Goal: Task Accomplishment & Management: Manage account settings

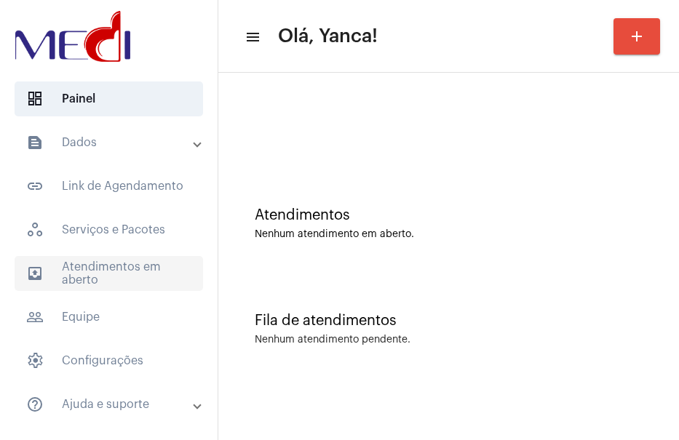
click at [131, 264] on span "outbox_outline Atendimentos em aberto" at bounding box center [109, 273] width 189 height 35
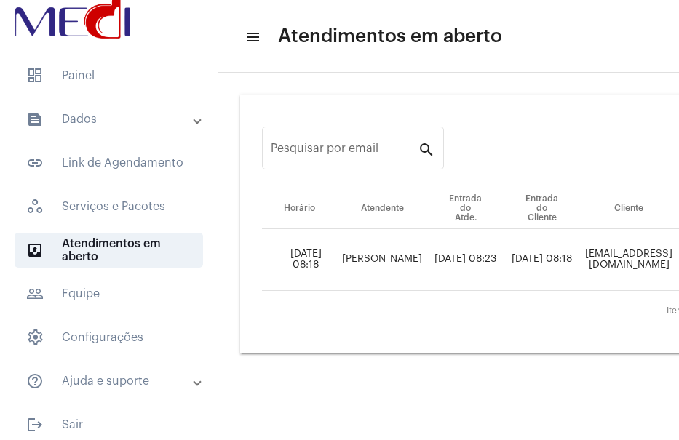
scroll to position [34, 0]
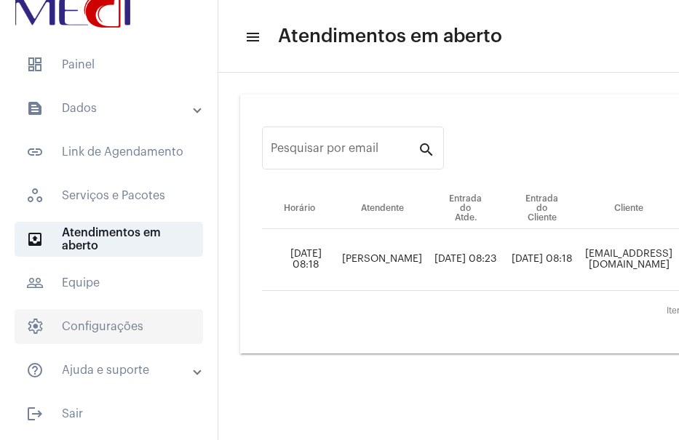
click at [114, 336] on span "settings Configurações" at bounding box center [109, 326] width 189 height 35
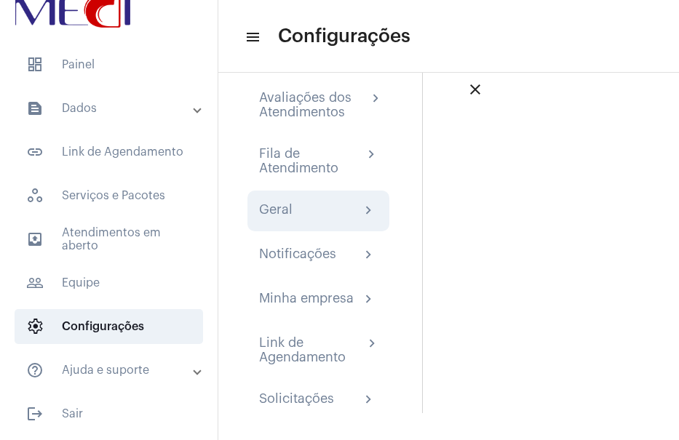
scroll to position [40, 0]
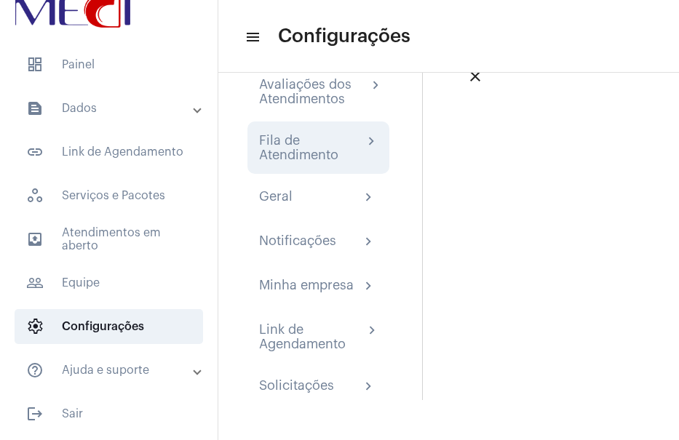
click at [310, 157] on div "Fila de Atendimento" at bounding box center [311, 147] width 104 height 29
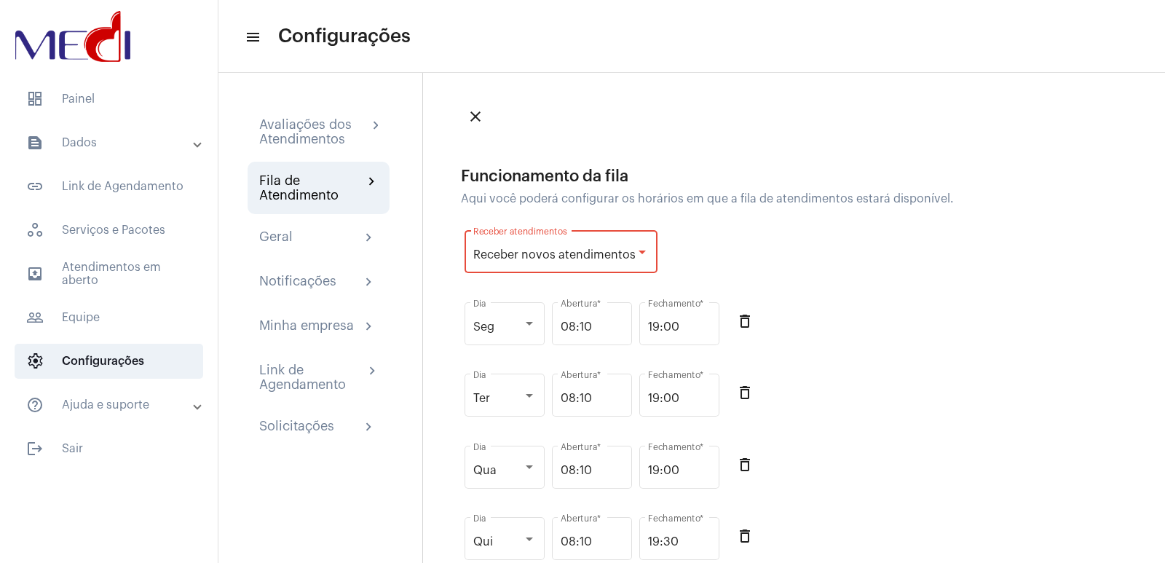
click at [628, 253] on span "Receber novos atendimentos" at bounding box center [554, 255] width 162 height 12
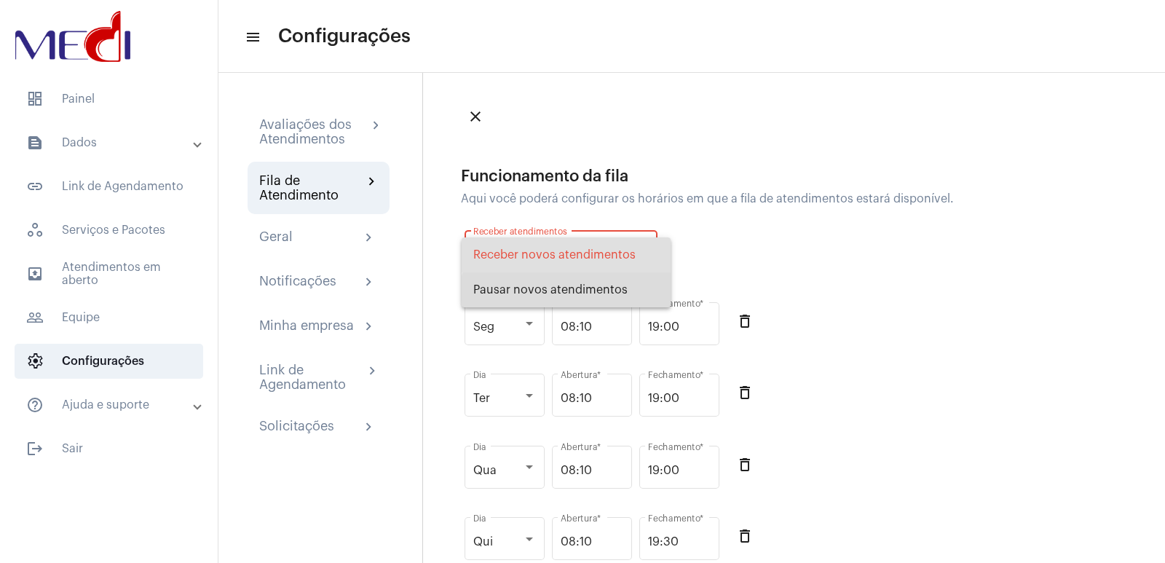
click at [609, 296] on span "Pausar novos atendimentos" at bounding box center [566, 289] width 186 height 35
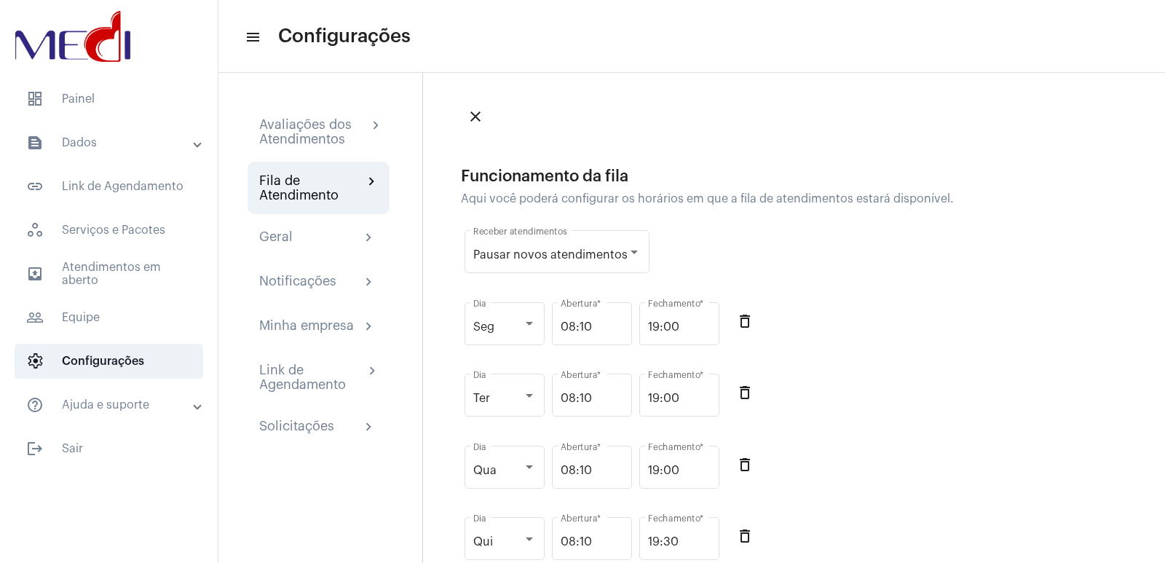
click at [678, 316] on div "Seg Dia 08:10 Abertura * 19:00 Fechamento * delete_outline" at bounding box center [716, 332] width 510 height 72
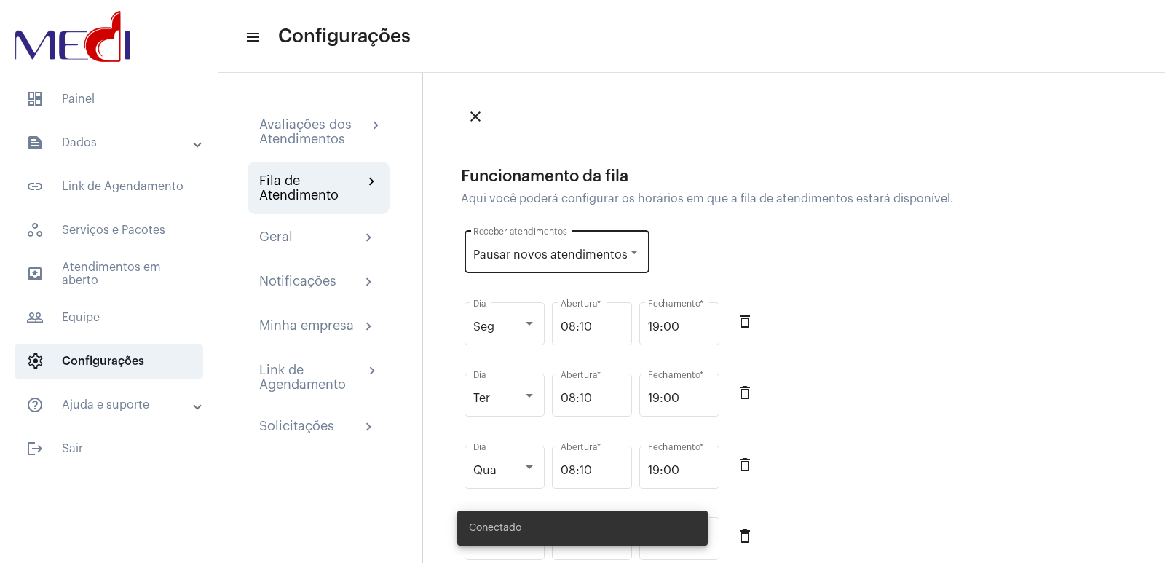
click at [610, 252] on span "Pausar novos atendimentos" at bounding box center [550, 255] width 154 height 12
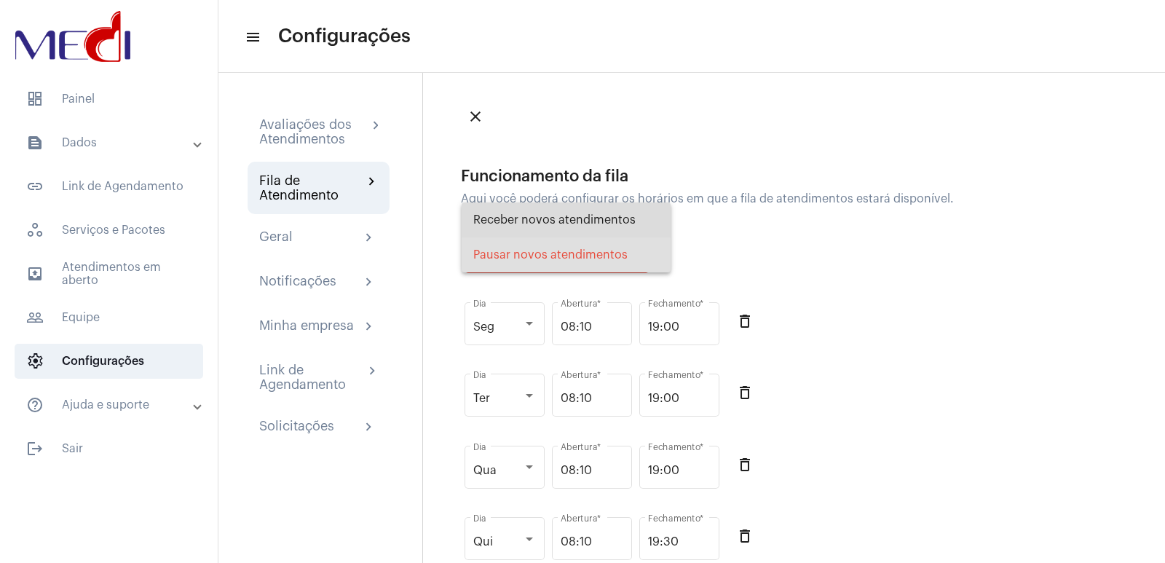
click at [595, 231] on span "Receber novos atendimentos" at bounding box center [566, 219] width 186 height 35
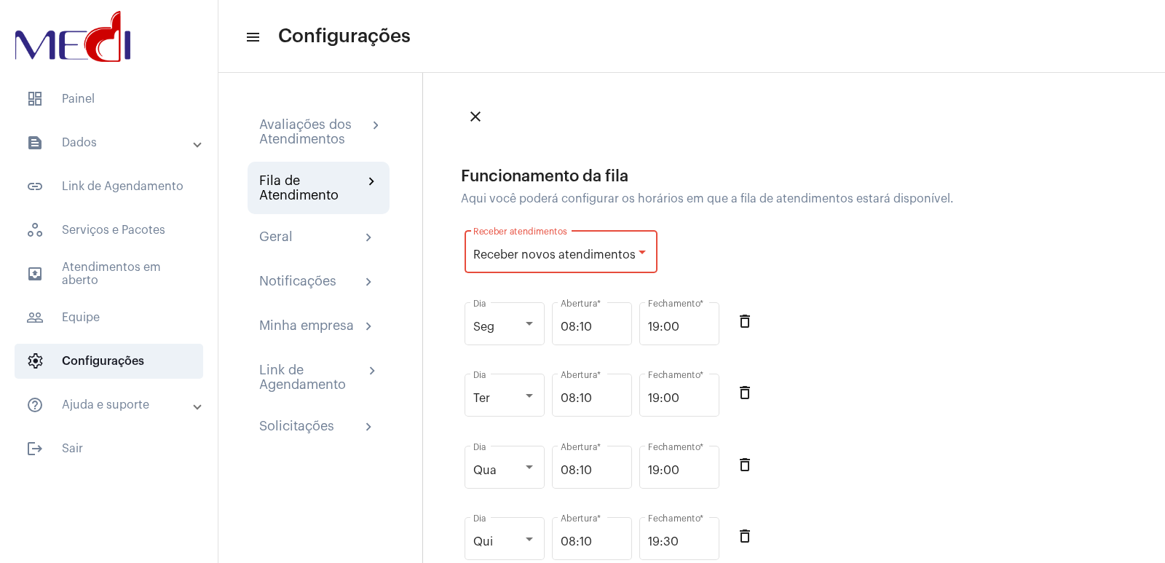
click at [678, 140] on div "close Funcionamento da fila Aqui você poderá configurar os horários em que a fi…" at bounding box center [716, 555] width 510 height 906
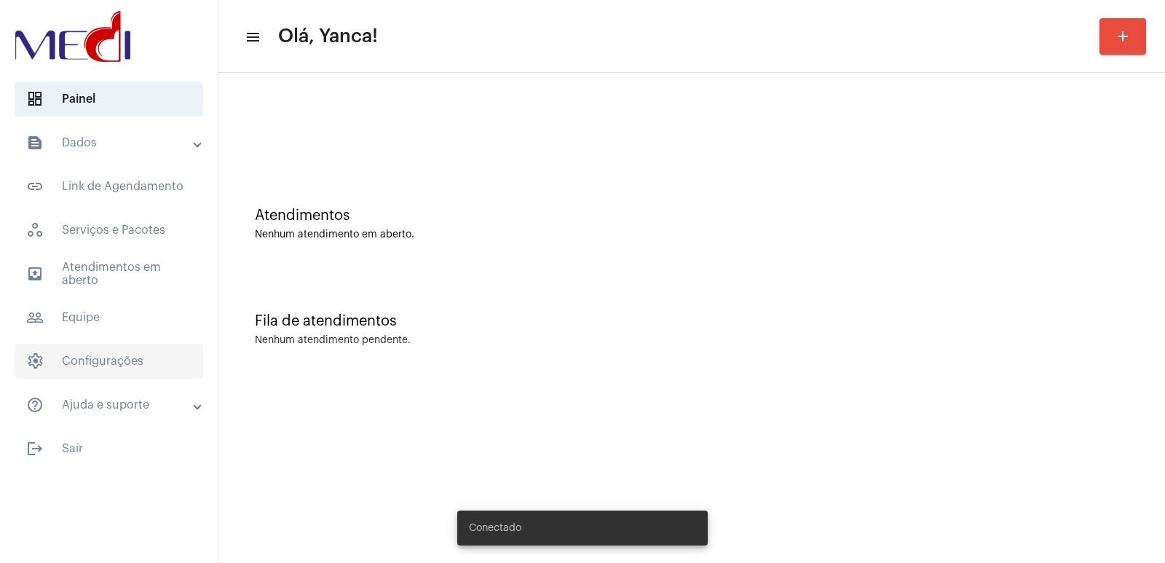
click at [110, 358] on span "settings Configurações" at bounding box center [109, 361] width 189 height 35
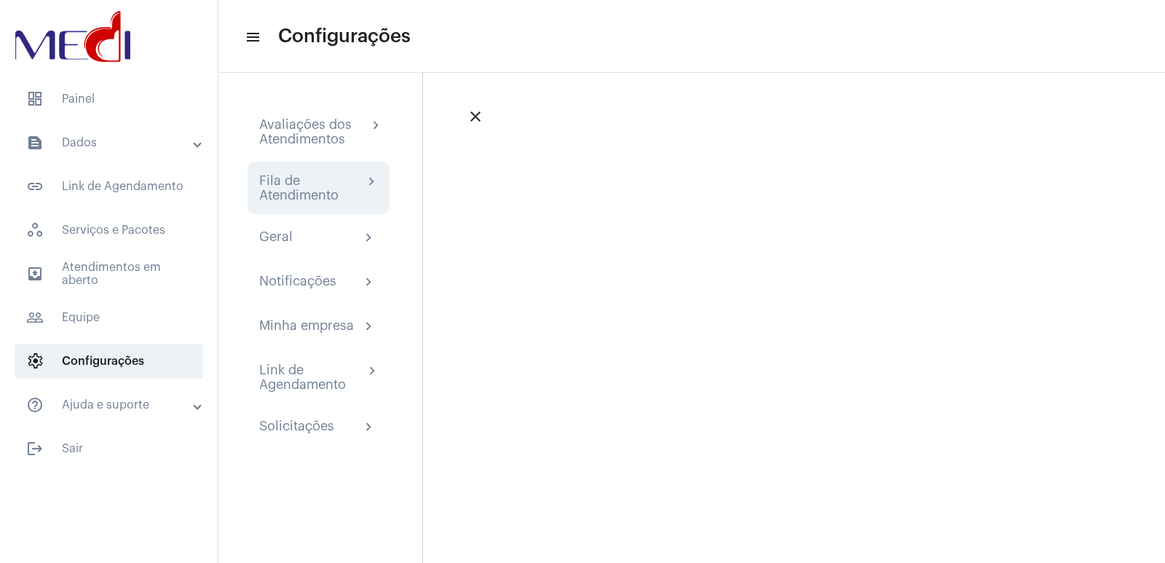
click at [317, 193] on div "Fila de Atendimento" at bounding box center [311, 187] width 104 height 29
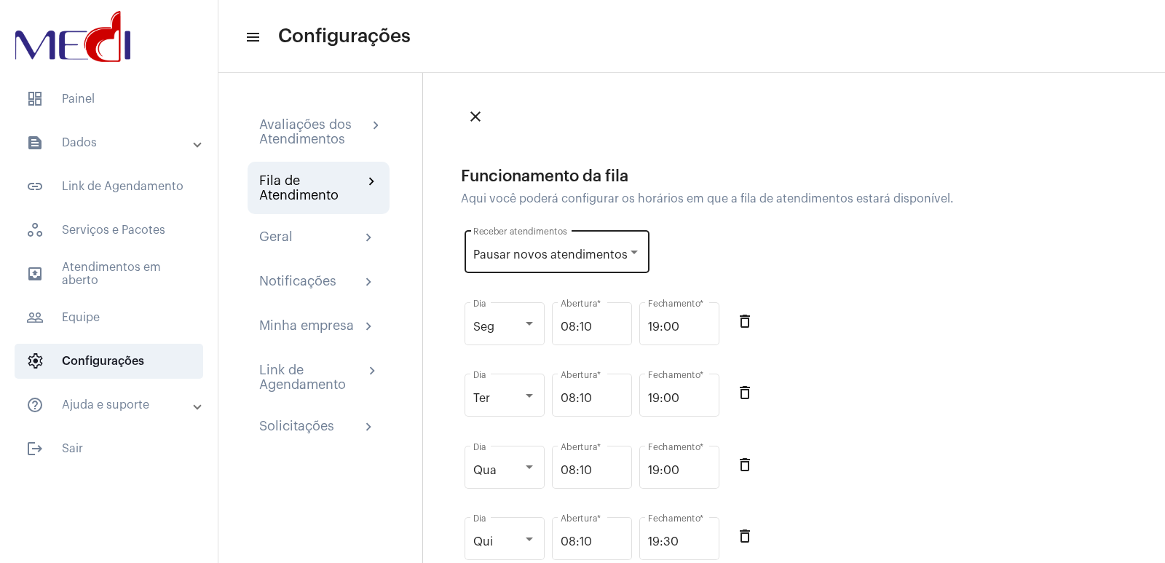
click at [621, 262] on div "Pausar novos atendimentos Receber atendimentos" at bounding box center [556, 250] width 167 height 46
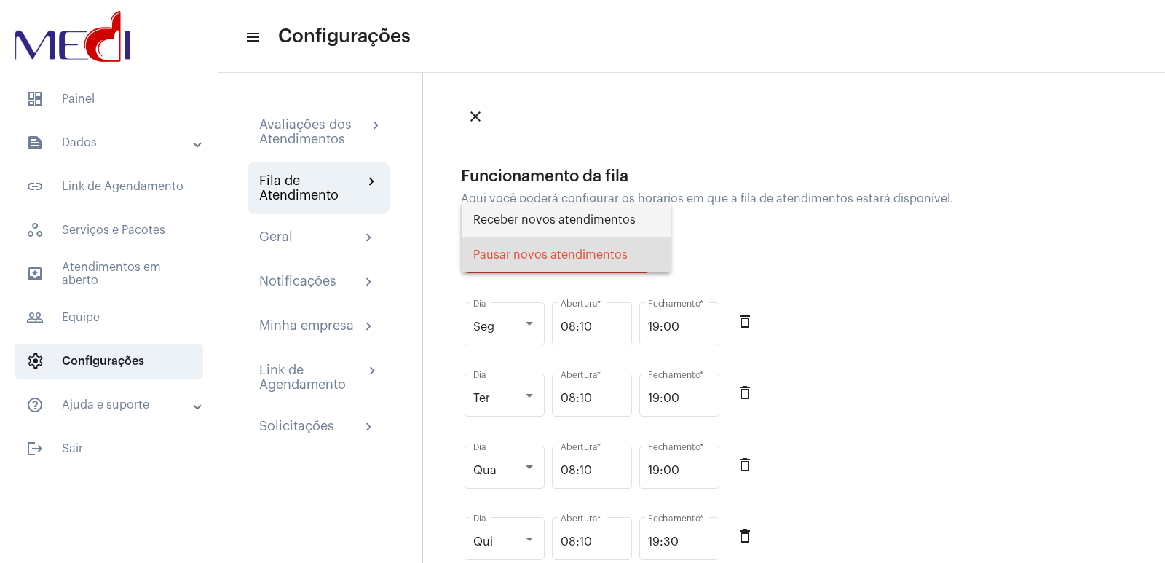
click at [532, 218] on span "Receber novos atendimentos" at bounding box center [566, 219] width 186 height 35
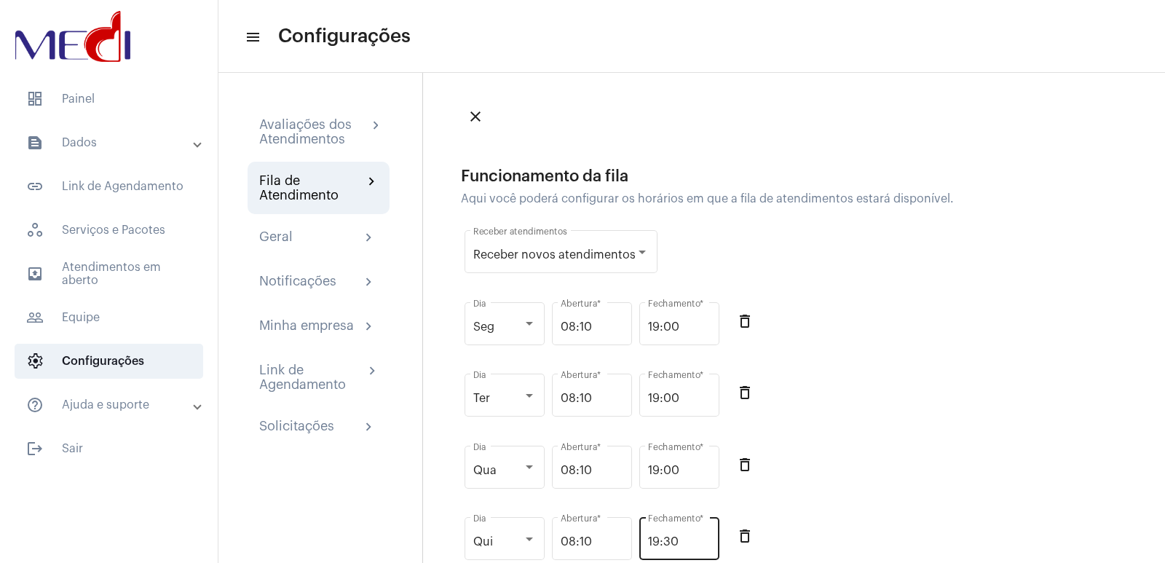
click at [691, 528] on div "19:30 Fechamento *" at bounding box center [679, 537] width 63 height 46
drag, startPoint x: 918, startPoint y: 416, endPoint x: 922, endPoint y: 389, distance: 27.2
click at [919, 416] on div "Ter Dia 08:10 Abertura * 19:00 Fechamento * delete_outline" at bounding box center [716, 403] width 510 height 72
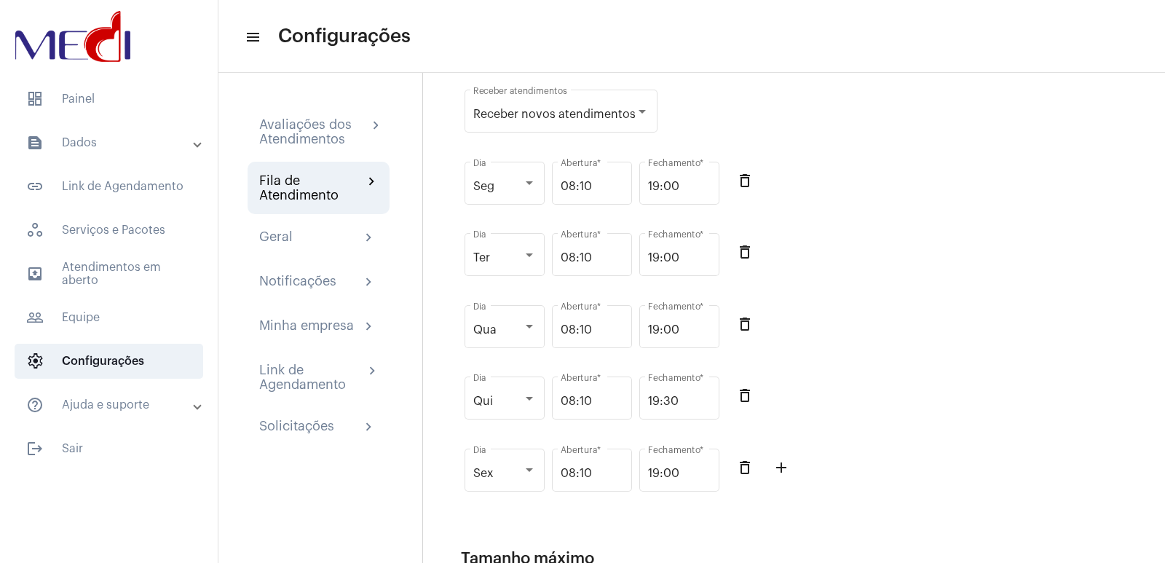
scroll to position [146, 0]
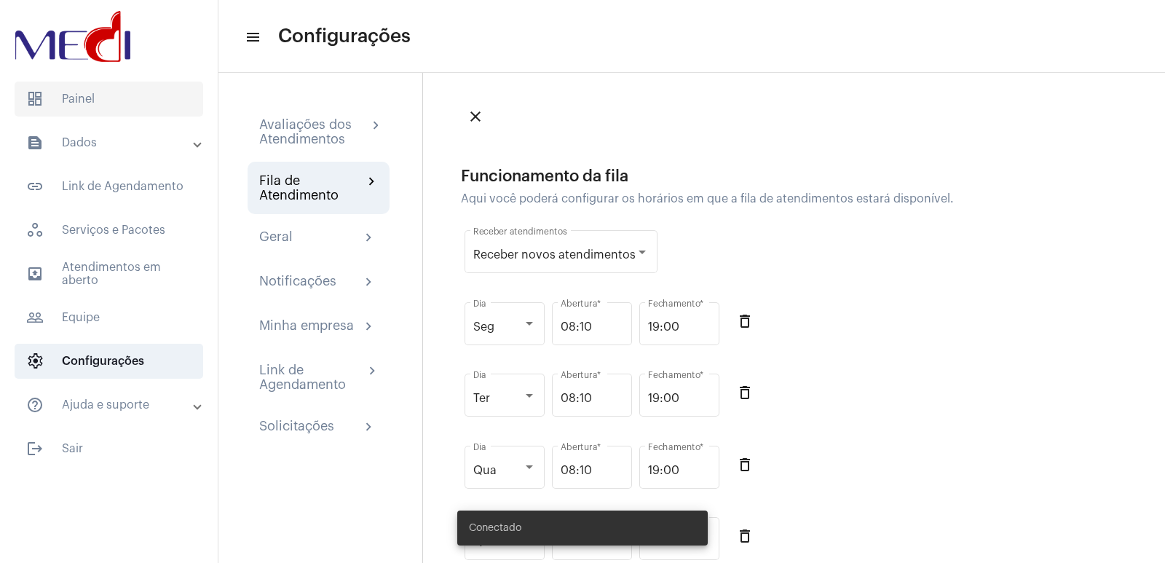
click at [116, 100] on span "dashboard Painel" at bounding box center [109, 99] width 189 height 35
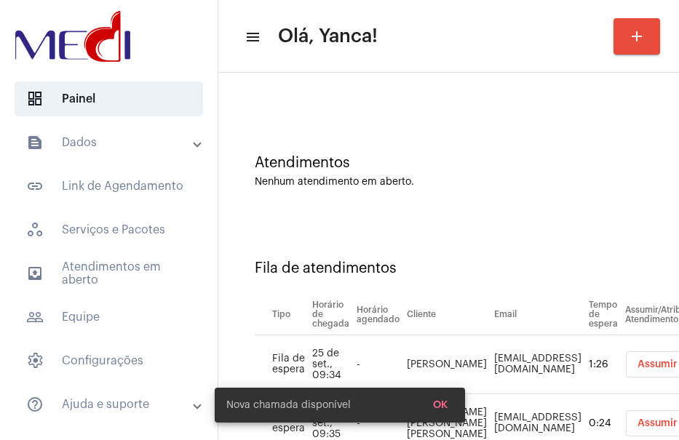
scroll to position [116, 0]
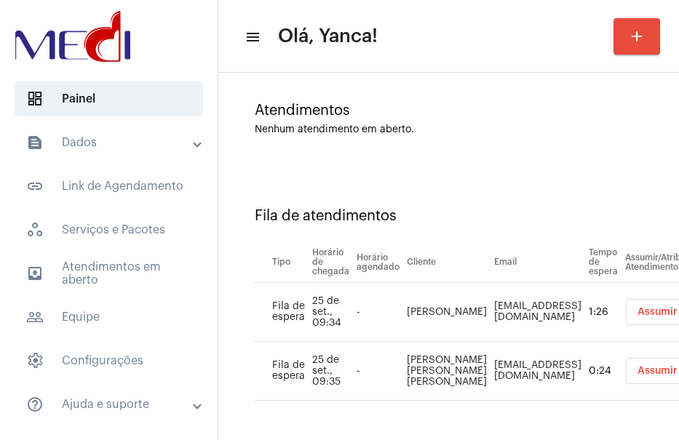
click at [648, 309] on button "Assumir" at bounding box center [657, 312] width 63 height 26
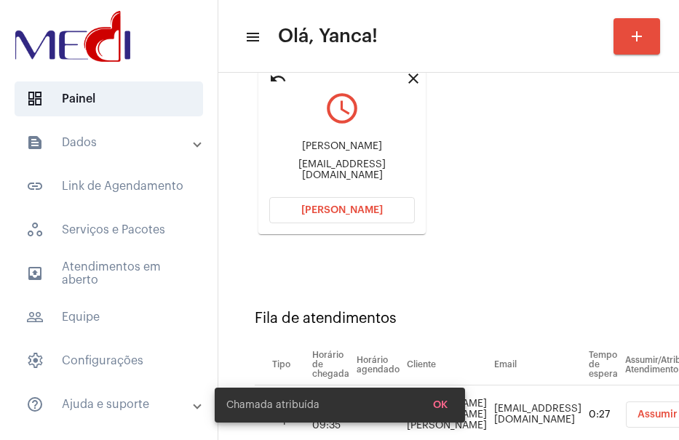
scroll to position [171, 0]
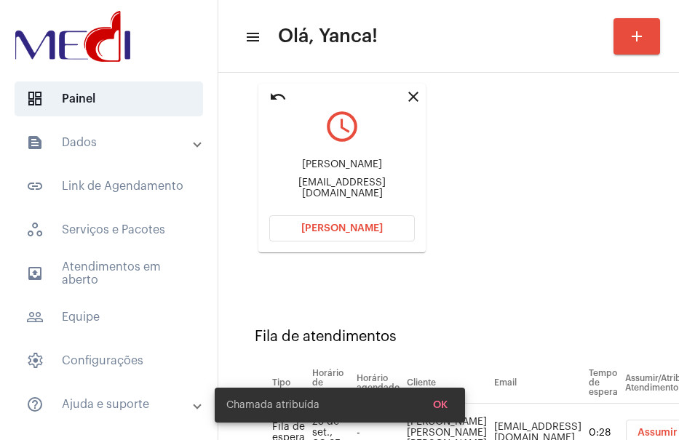
click at [266, 98] on mat-card "close undo query_builder Graziela Tambara grazielatambara1@gmail.com Abrir Cham…" at bounding box center [341, 168] width 167 height 169
click at [275, 98] on mat-icon "undo" at bounding box center [277, 96] width 17 height 17
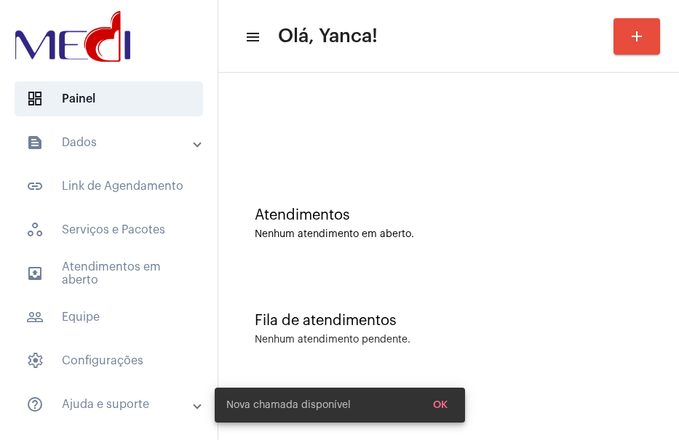
scroll to position [0, 0]
